Goal: Find specific page/section: Find specific page/section

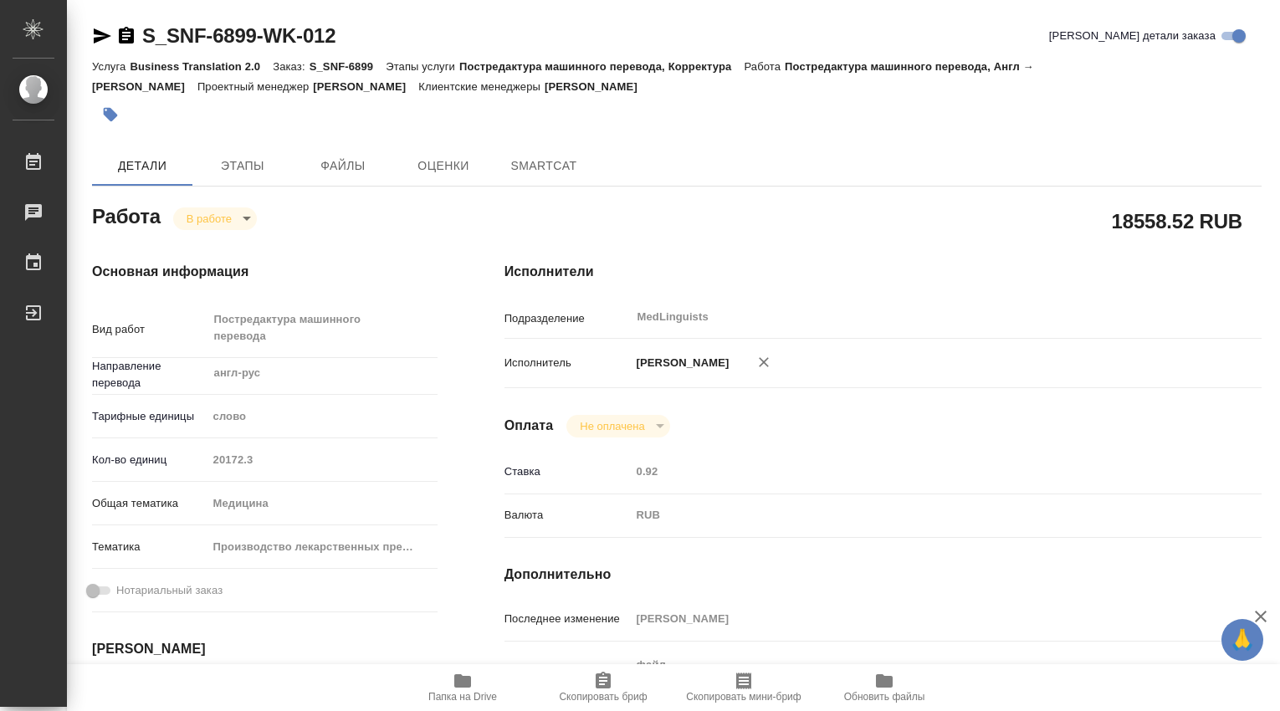
type textarea "x"
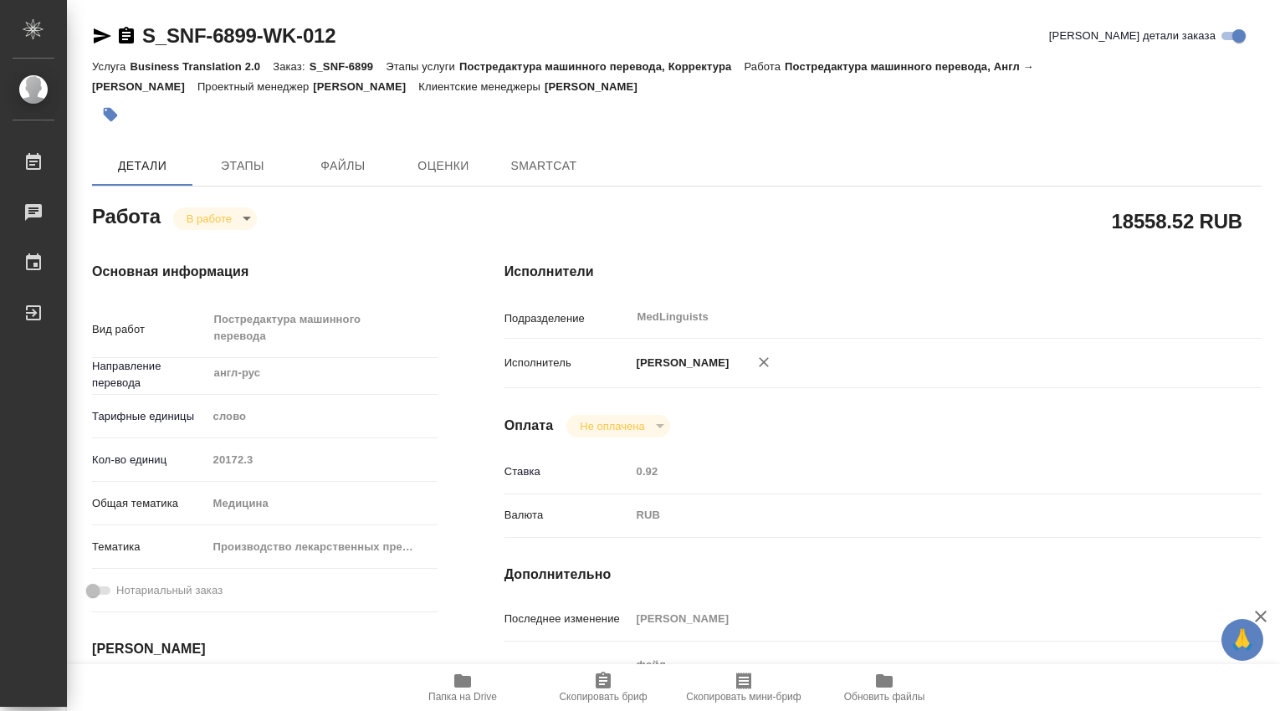
type textarea "x"
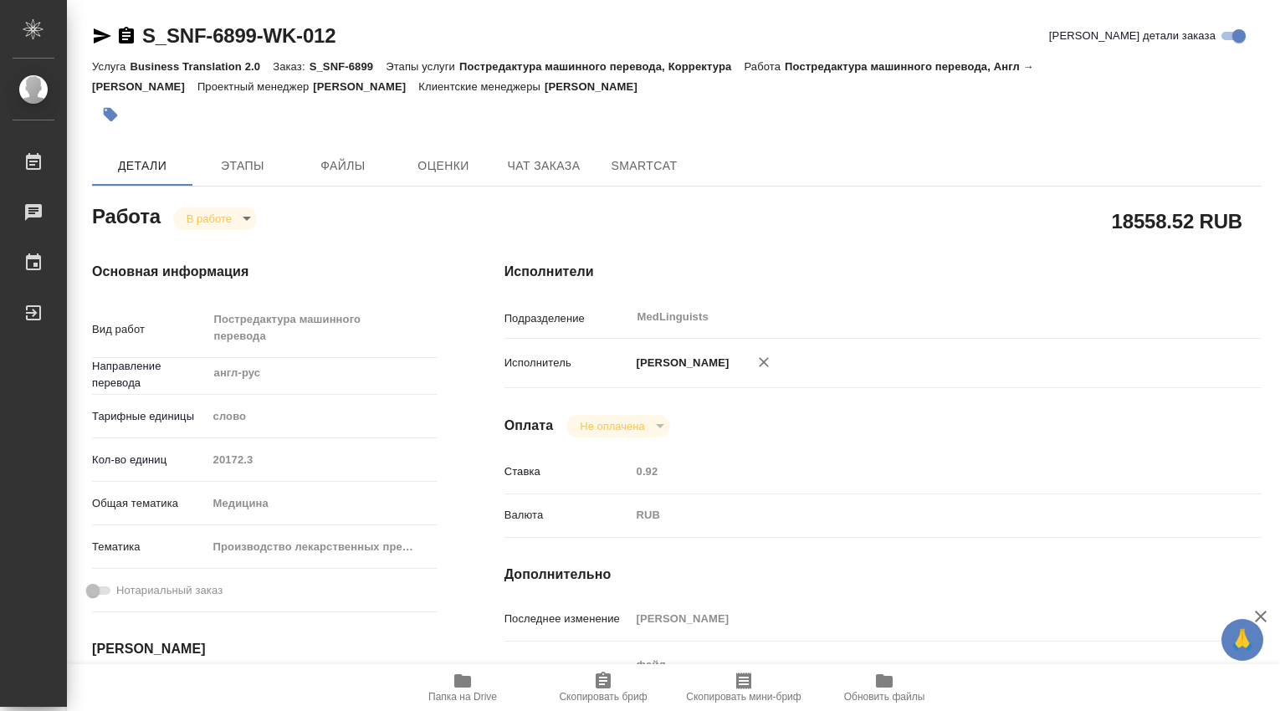
type textarea "x"
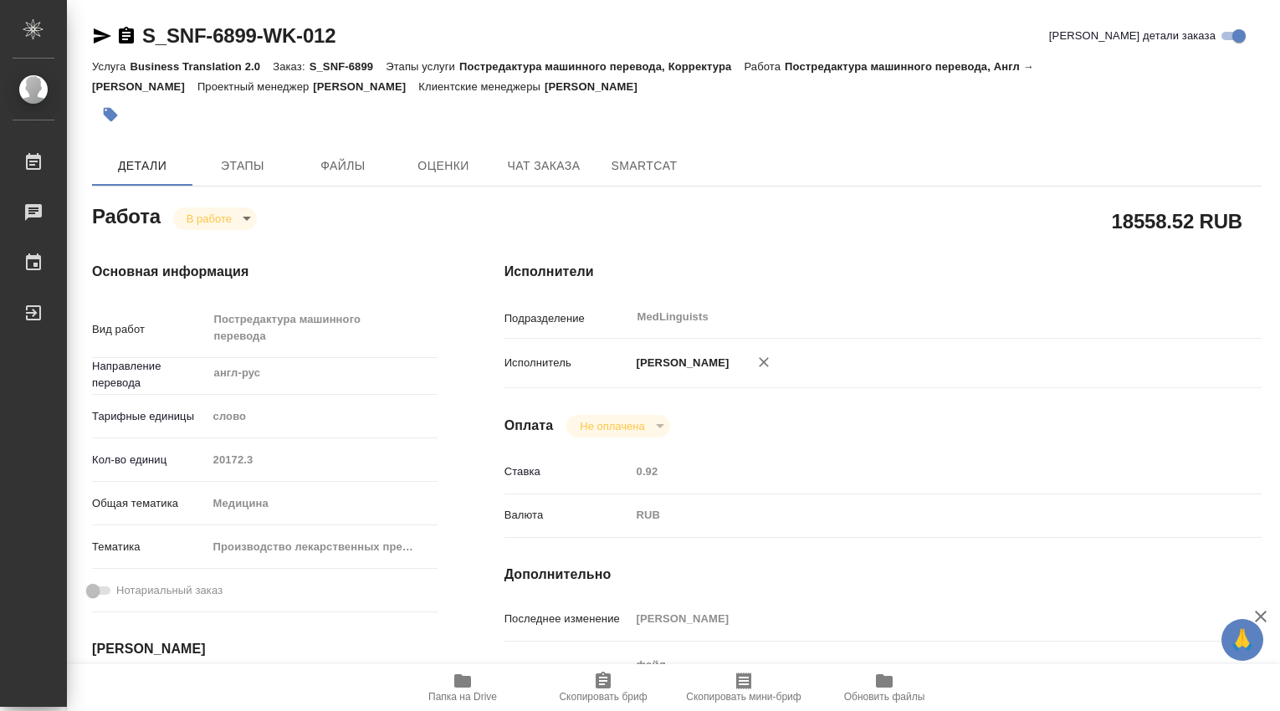
type textarea "x"
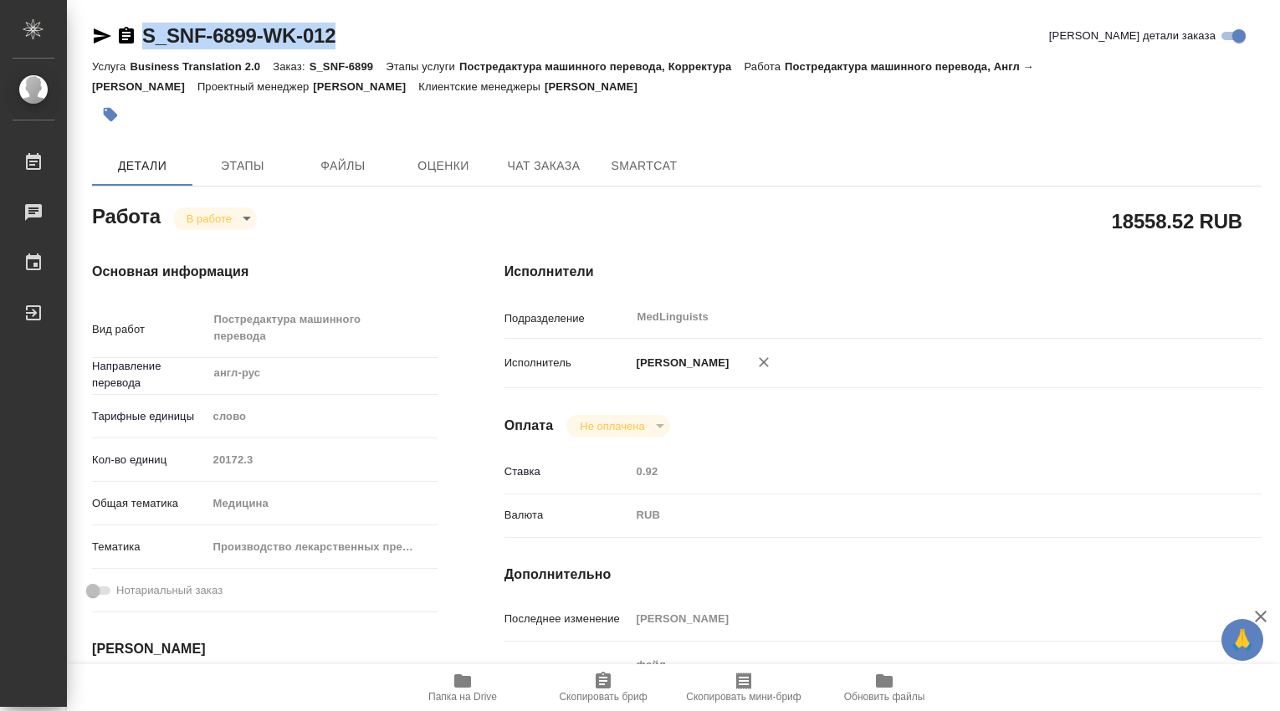
drag, startPoint x: 345, startPoint y: 36, endPoint x: 146, endPoint y: 42, distance: 200.0
click at [146, 42] on div "S_SNF-6899-WK-012 [PERSON_NAME] детали заказа" at bounding box center [676, 36] width 1169 height 27
copy link "S_SNF-6899-WK-012"
type textarea "x"
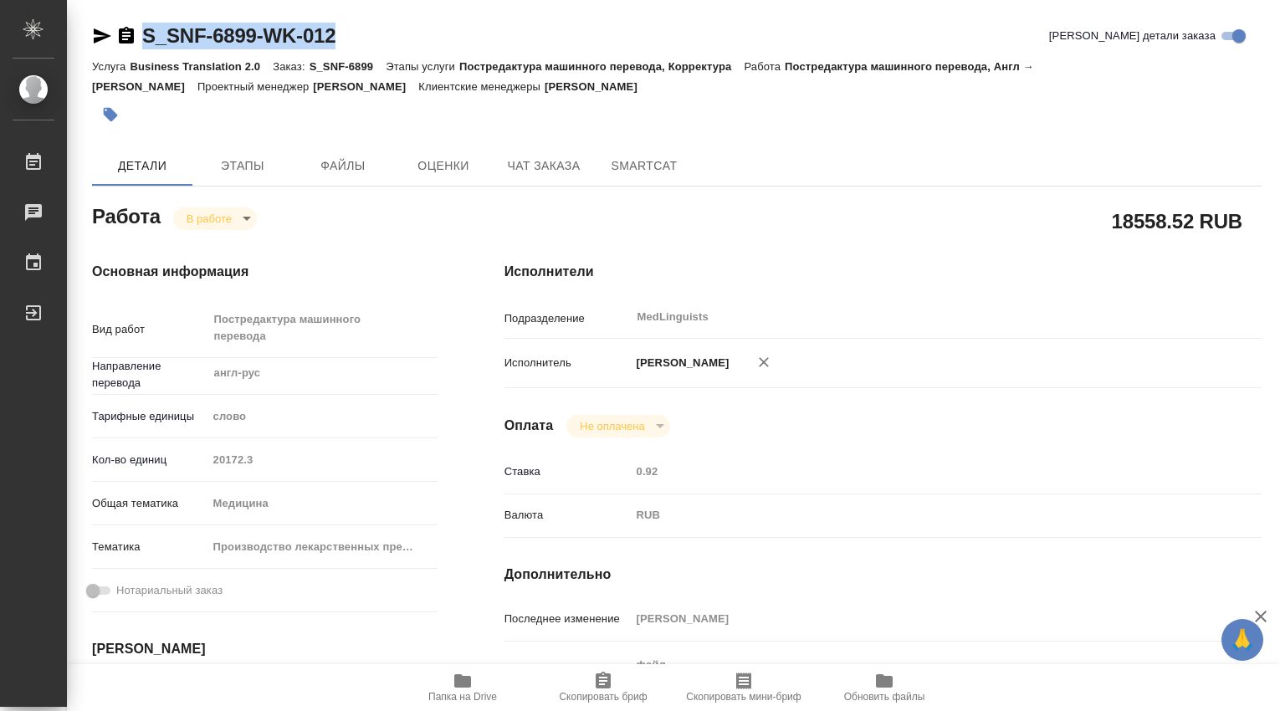
type textarea "x"
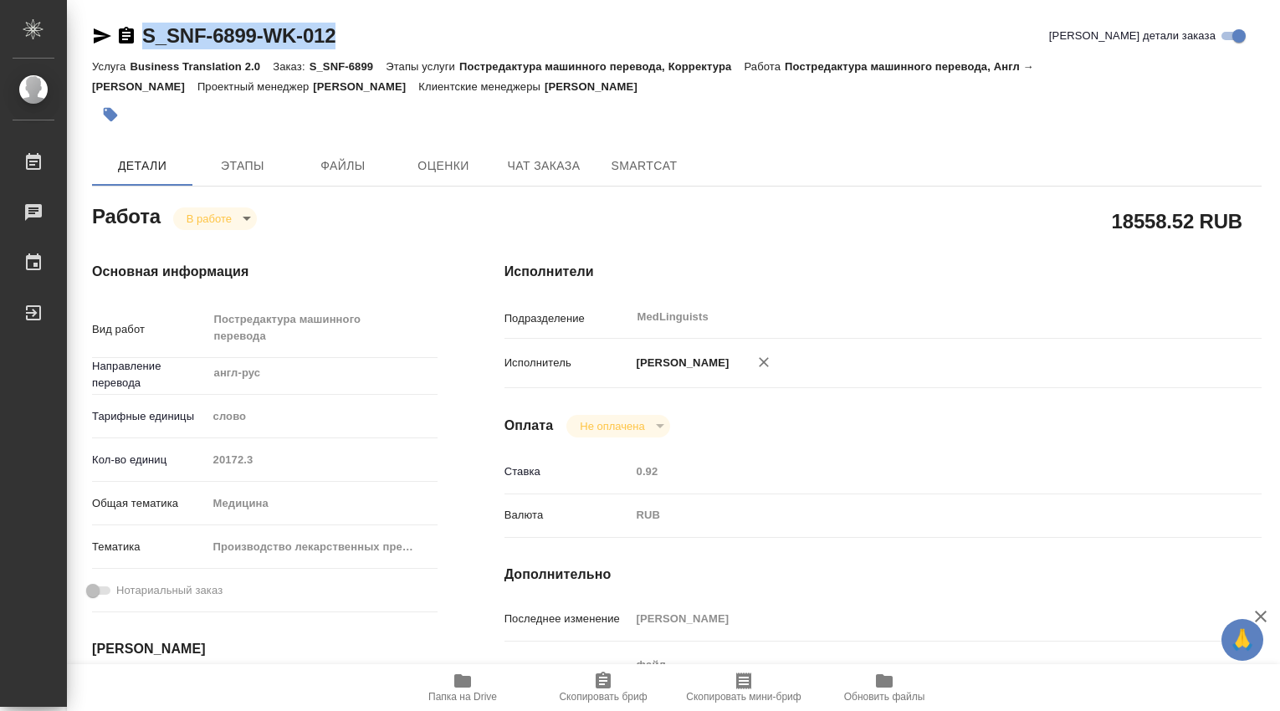
type textarea "x"
click at [468, 680] on icon "button" at bounding box center [462, 680] width 17 height 13
type textarea "x"
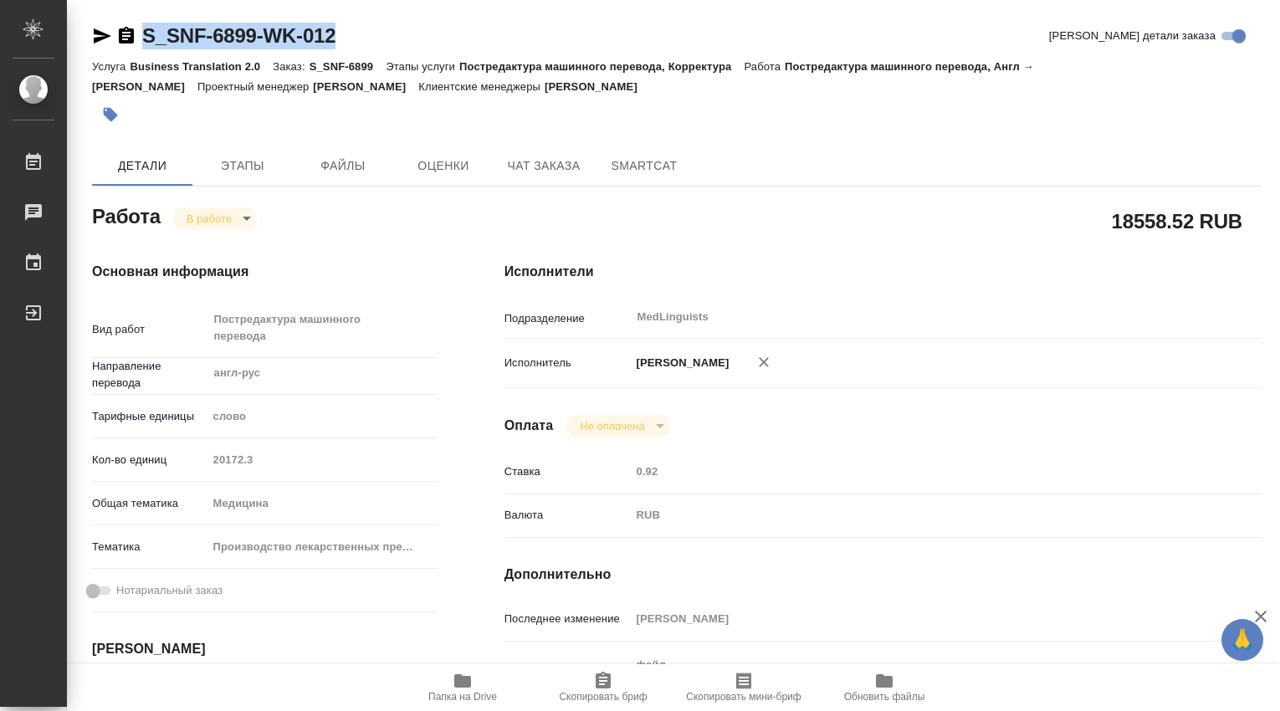
type textarea "x"
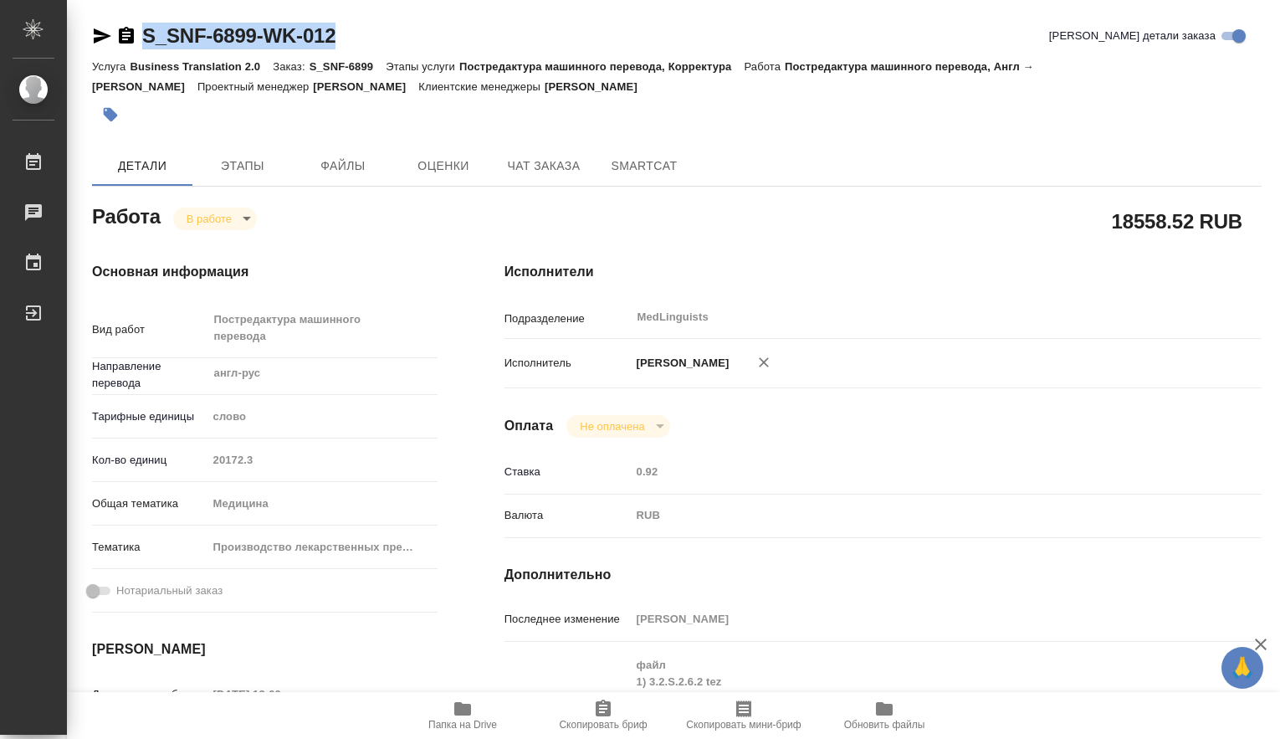
type textarea "x"
